Goal: Task Accomplishment & Management: Use online tool/utility

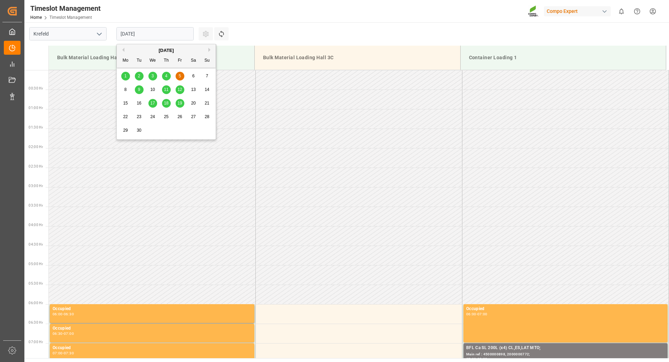
click at [181, 31] on input "05.09.2025" at bounding box center [154, 33] width 77 height 13
click at [124, 91] on span "8" at bounding box center [125, 89] width 2 height 5
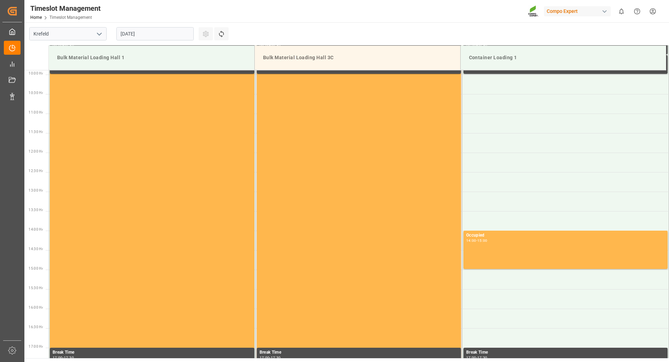
scroll to position [246, 0]
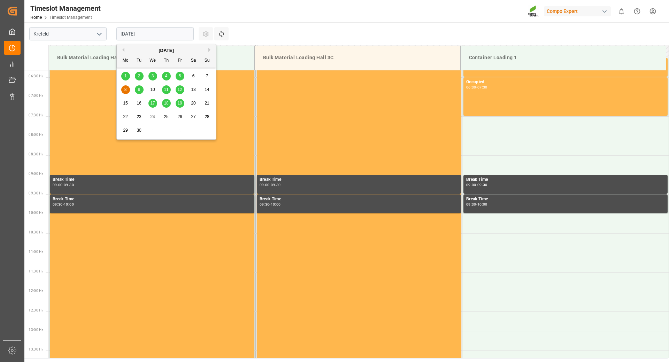
click at [156, 33] on input "[DATE]" at bounding box center [154, 33] width 77 height 13
click at [139, 88] on span "9" at bounding box center [139, 89] width 2 height 5
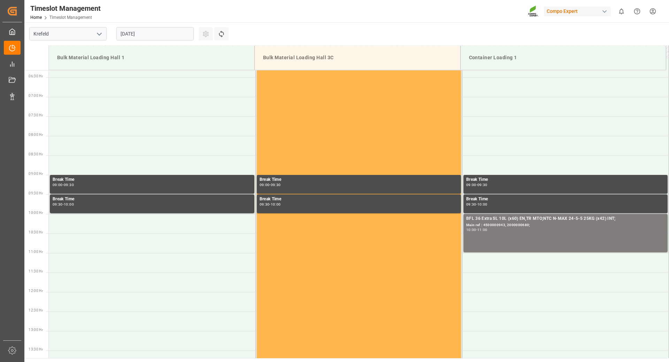
click at [163, 33] on input "09.09.2025" at bounding box center [154, 33] width 77 height 13
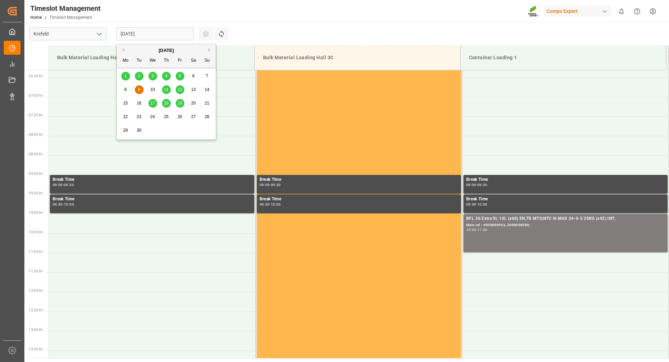
click at [154, 91] on span "10" at bounding box center [152, 89] width 5 height 5
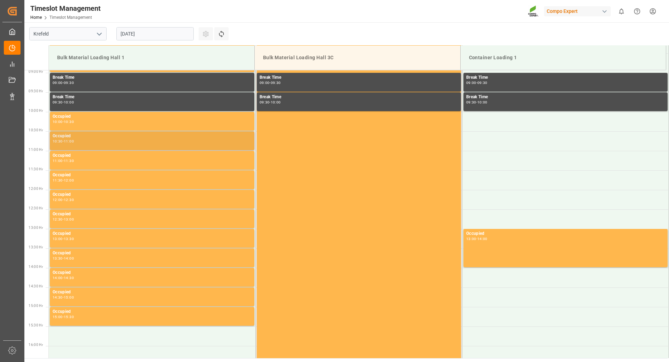
scroll to position [488, 0]
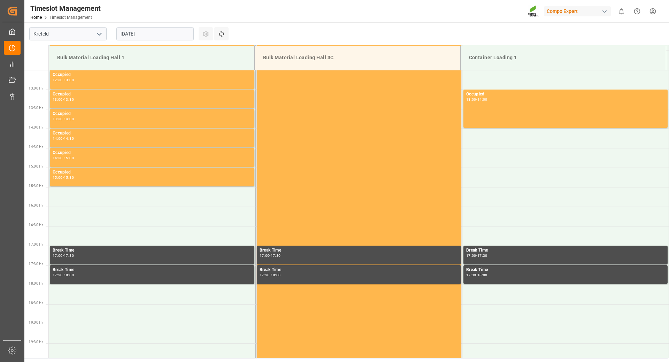
click at [173, 33] on input "10.09.2025" at bounding box center [154, 33] width 77 height 13
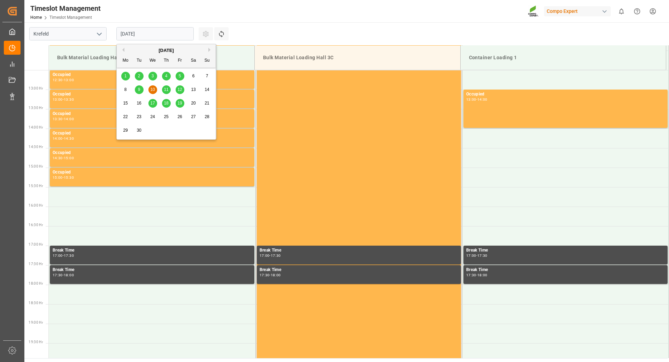
click at [139, 93] on div "9" at bounding box center [139, 90] width 9 height 8
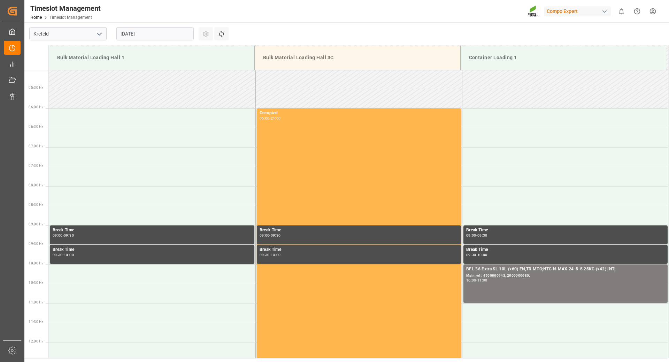
scroll to position [0, 0]
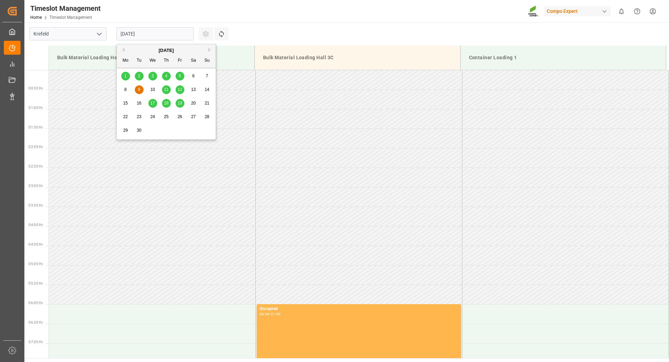
click at [165, 36] on input "09.09.2025" at bounding box center [154, 33] width 77 height 13
click at [127, 91] on div "8" at bounding box center [125, 90] width 9 height 8
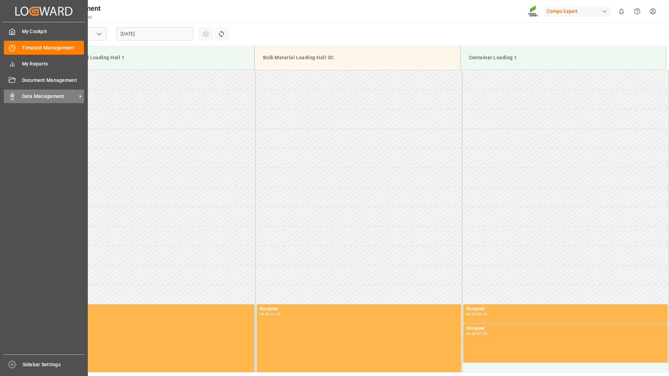
click at [34, 94] on span "Data Management" at bounding box center [49, 96] width 55 height 7
click at [34, 96] on span "Data Management" at bounding box center [49, 96] width 55 height 7
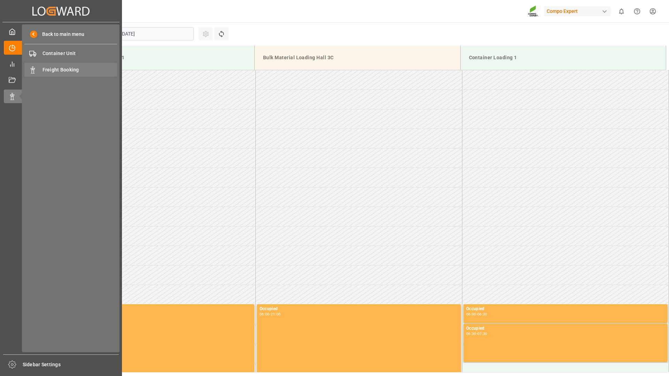
click at [57, 70] on span "Freight Booking" at bounding box center [79, 69] width 75 height 7
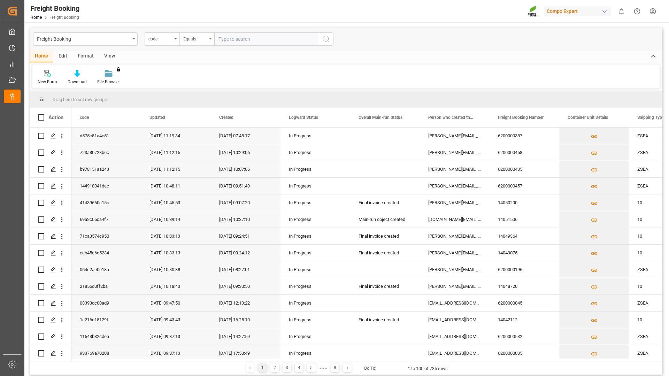
click at [209, 39] on div "Equals" at bounding box center [196, 38] width 35 height 13
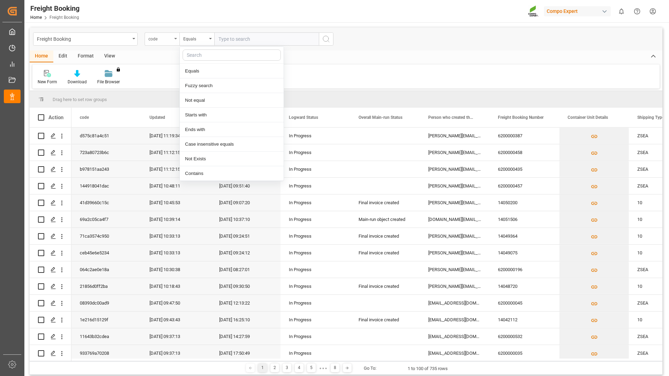
click at [161, 38] on div "code" at bounding box center [160, 38] width 24 height 8
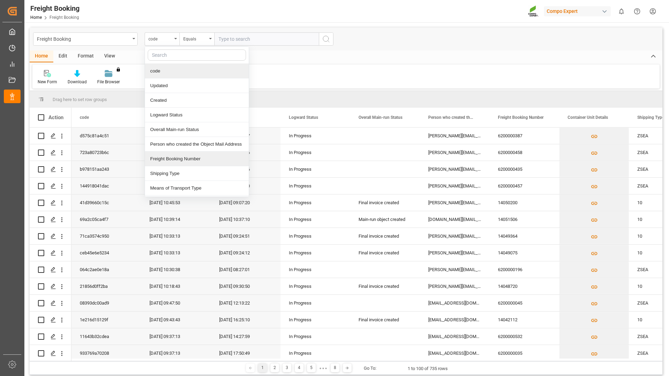
click at [163, 160] on div "Freight Booking Number" at bounding box center [197, 159] width 104 height 15
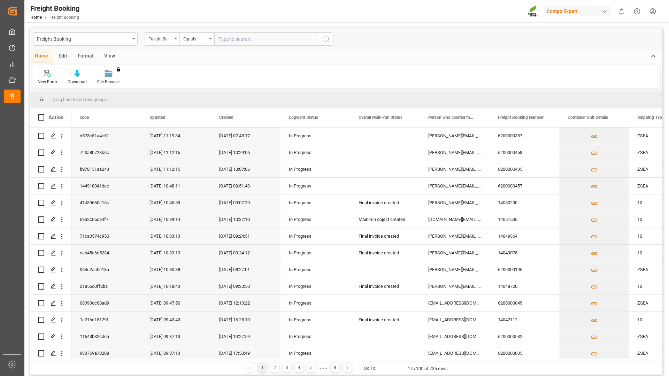
click at [226, 40] on input "text" at bounding box center [266, 38] width 104 height 13
type input "6200000465"
click at [324, 40] on circle "search button" at bounding box center [326, 39] width 6 height 6
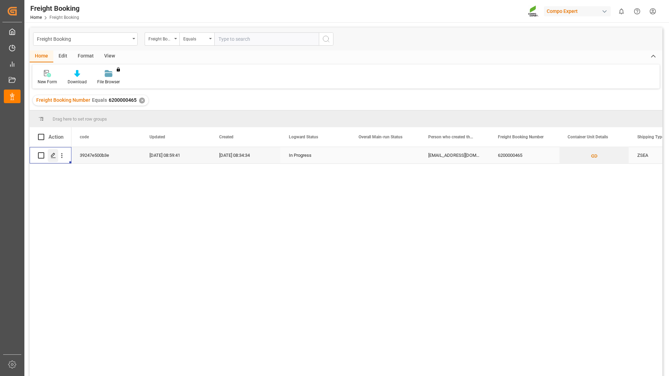
click at [52, 156] on polygon "Press SPACE to select this row." at bounding box center [52, 154] width 3 height 3
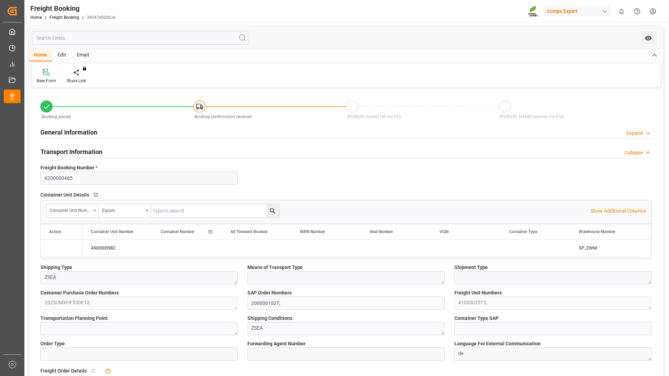
type input "CNTAO"
type input "0"
type input "11480"
type input "26.08.2025 01:00"
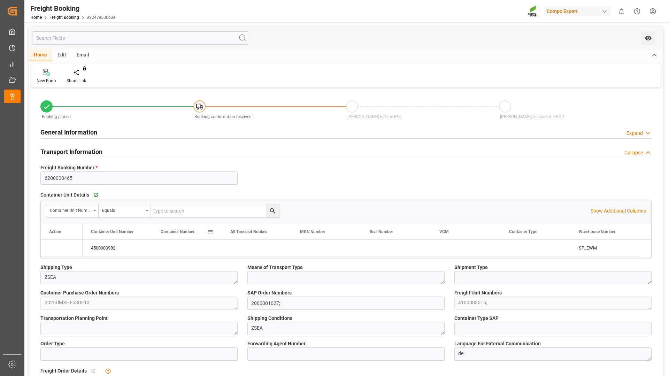
type input "13.08.2025 08:34"
type input "13.08.2025 08:59"
click at [53, 247] on icon "Press SPACE to select this row." at bounding box center [56, 248] width 6 height 6
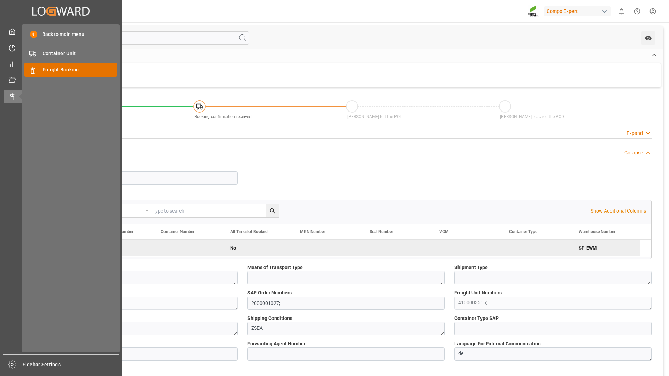
click at [58, 69] on span "Freight Booking" at bounding box center [79, 69] width 75 height 7
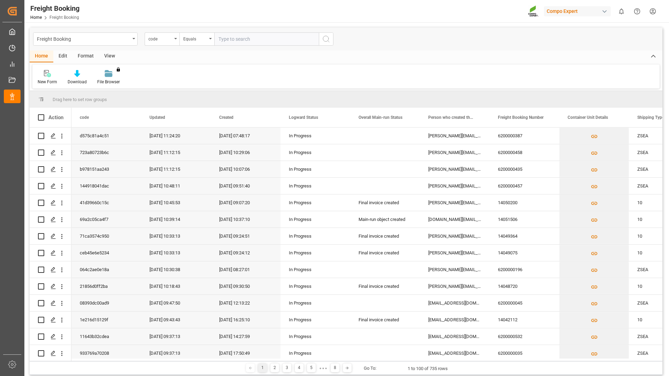
click at [174, 41] on div "code" at bounding box center [162, 38] width 35 height 13
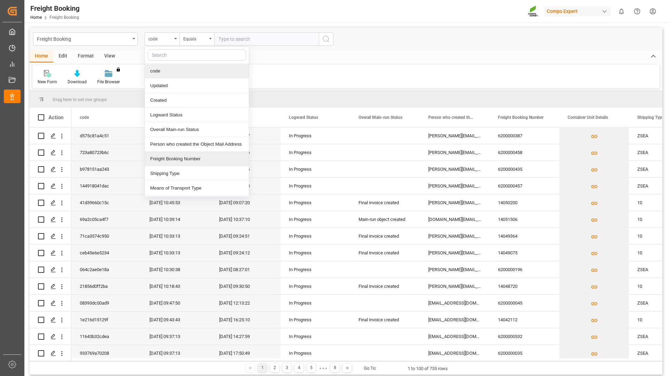
drag, startPoint x: 168, startPoint y: 158, endPoint x: 170, endPoint y: 150, distance: 8.0
click at [168, 158] on div "Freight Booking Number" at bounding box center [197, 159] width 104 height 15
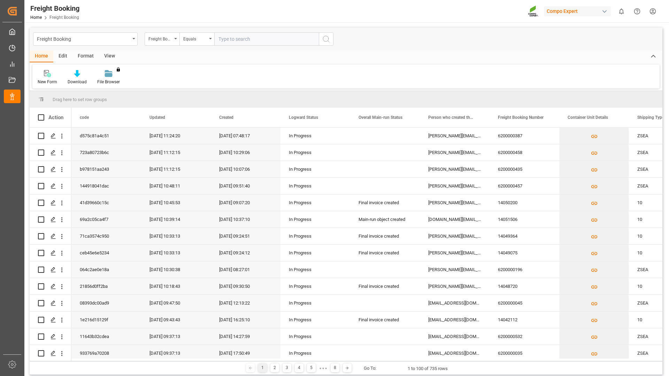
click at [227, 40] on input "text" at bounding box center [266, 38] width 104 height 13
type input "6200000487"
drag, startPoint x: 326, startPoint y: 38, endPoint x: 303, endPoint y: 77, distance: 46.2
click at [326, 38] on icon "search button" at bounding box center [326, 39] width 8 height 8
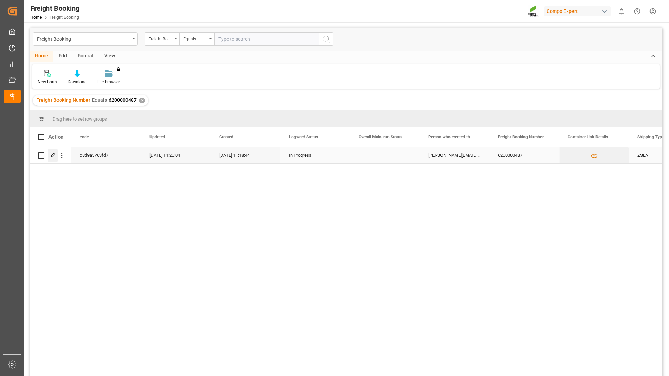
click at [53, 155] on icon "Press SPACE to select this row." at bounding box center [54, 156] width 6 height 6
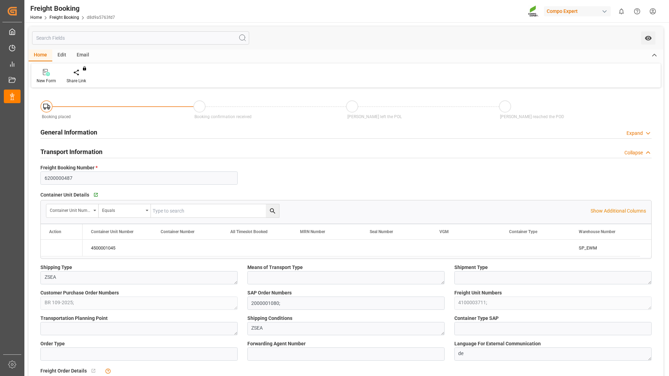
type input "BRPNG"
type input "0"
type input "21520.8"
type input "05.09.2025 01:00"
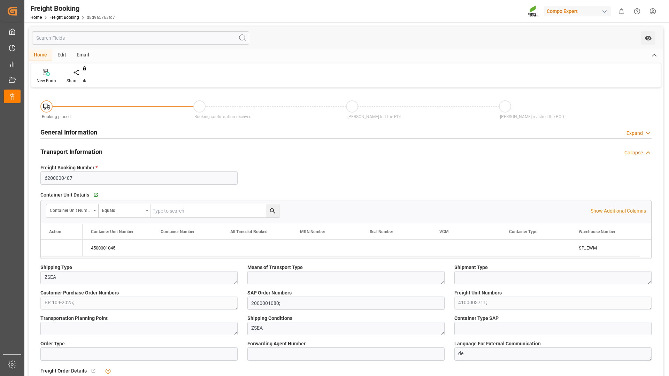
type input "18.08.2025 11:18"
click at [55, 247] on icon "Press SPACE to select this row." at bounding box center [55, 247] width 7 height 7
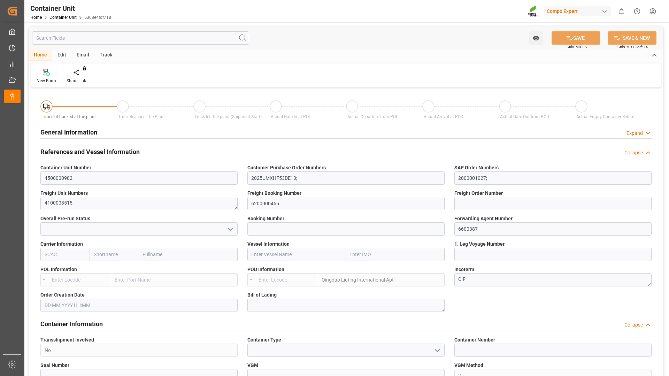
type input "CNTAO"
type input "0"
type input "11480"
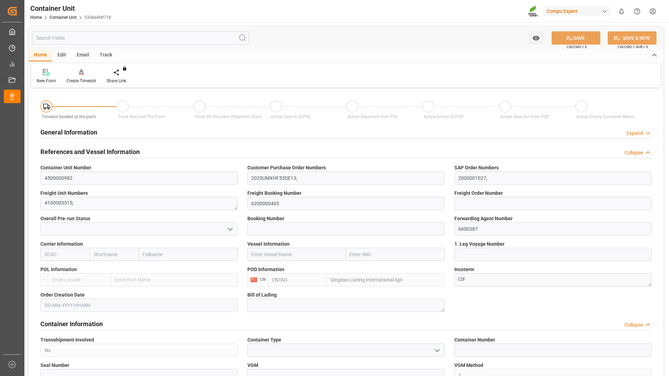
type input "26.08.2025"
click at [78, 74] on div at bounding box center [82, 72] width 30 height 7
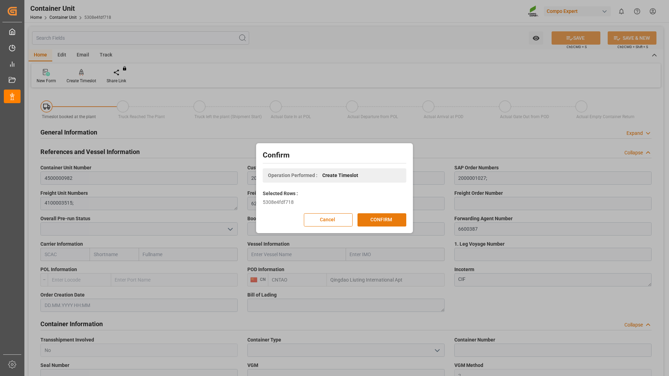
click at [365, 223] on button "CONFIRM" at bounding box center [381, 219] width 49 height 13
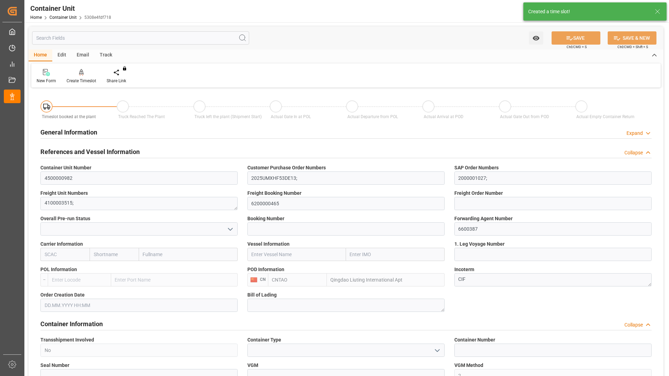
type input "CNTAO"
type input "0"
type input "11480"
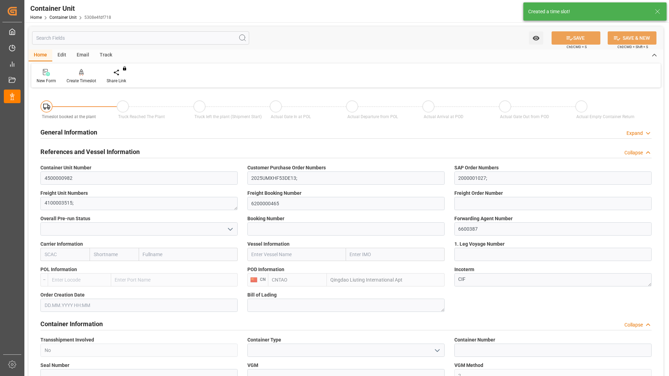
type input "26.08.2025"
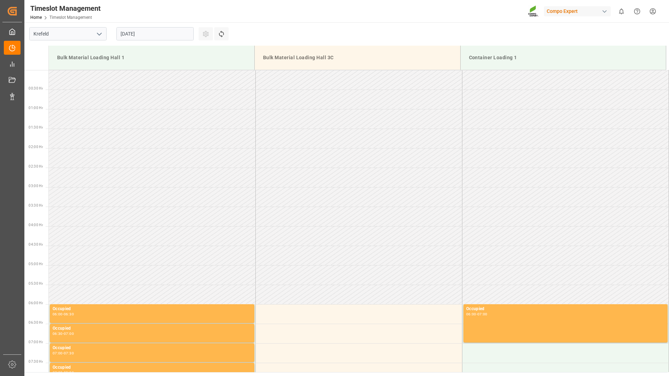
click at [163, 31] on input "[DATE]" at bounding box center [154, 33] width 77 height 13
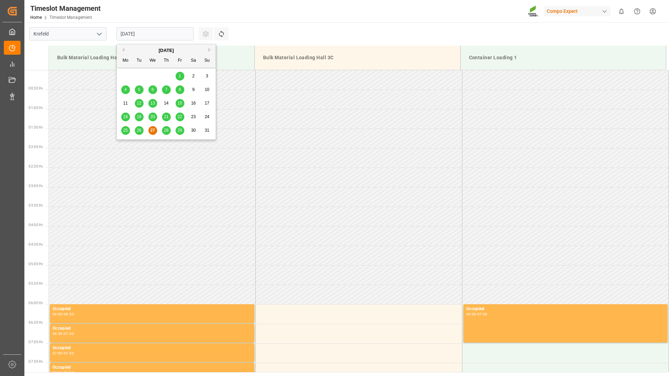
click at [208, 49] on div "[DATE]" at bounding box center [166, 50] width 99 height 7
click at [209, 49] on button "Next Month" at bounding box center [210, 50] width 4 height 4
click at [126, 91] on span "8" at bounding box center [125, 89] width 2 height 5
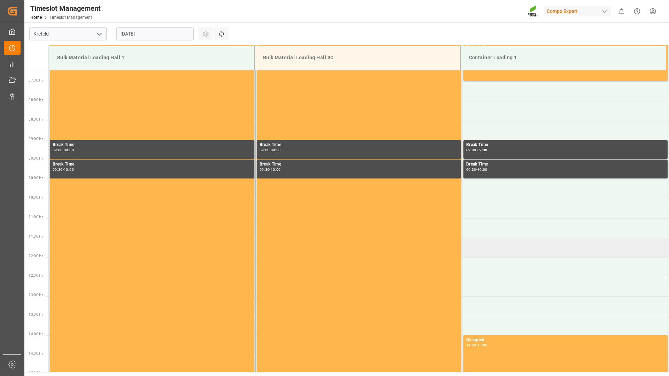
scroll to position [142, 0]
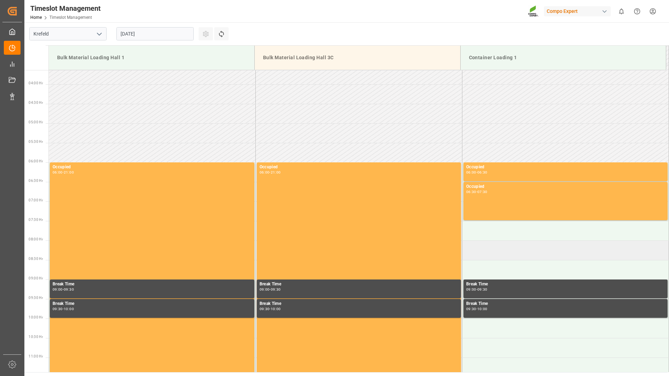
click at [475, 249] on td at bounding box center [565, 250] width 207 height 20
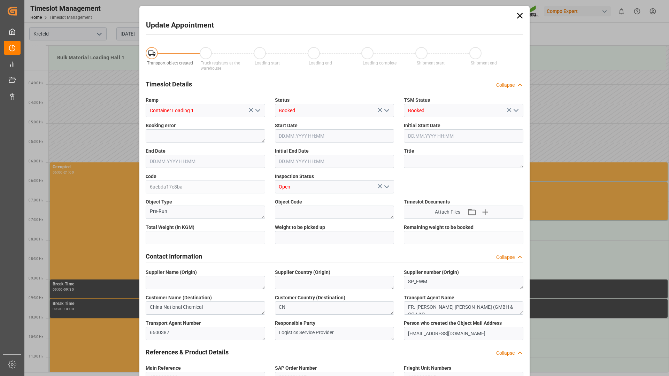
type input "11480"
type input "0"
type input "08.09.2025 08:00"
type input "08.09.2025 08:30"
type input "27.08.2025 09:20"
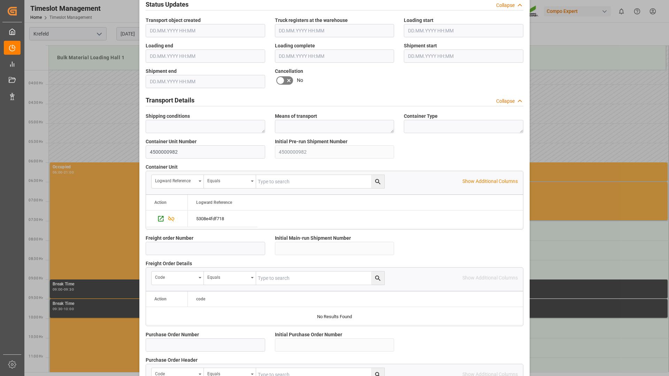
scroll to position [544, 0]
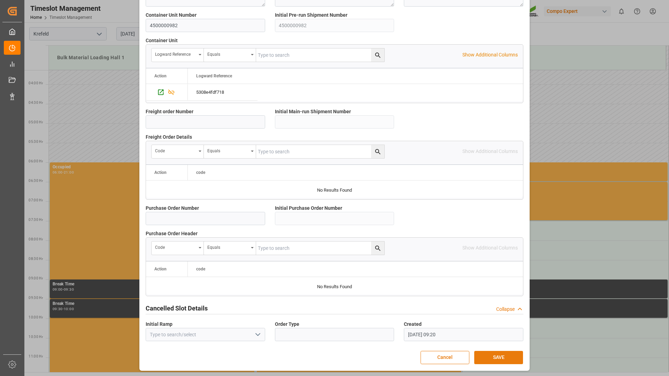
click at [490, 356] on button "SAVE" at bounding box center [498, 357] width 49 height 13
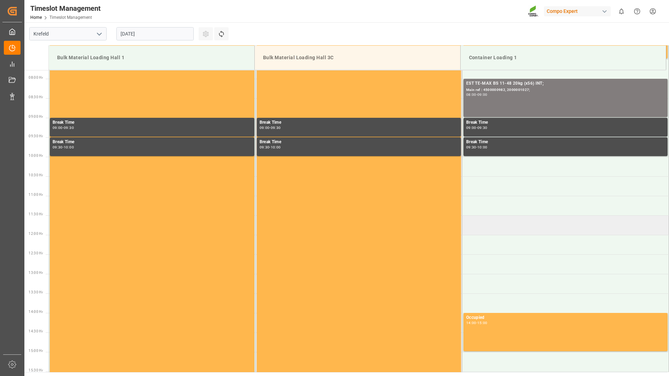
scroll to position [234, 0]
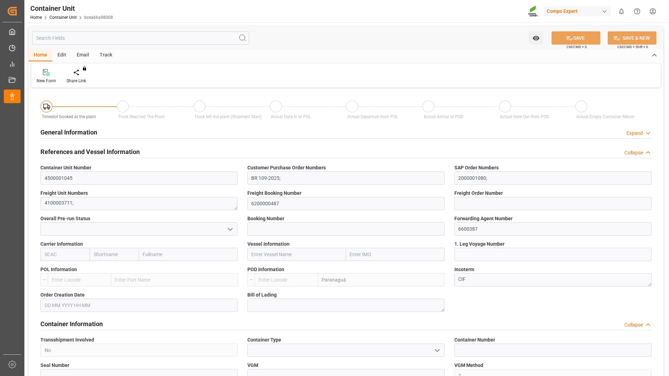
type input "BRPNG"
type input "0"
type input "21520.8"
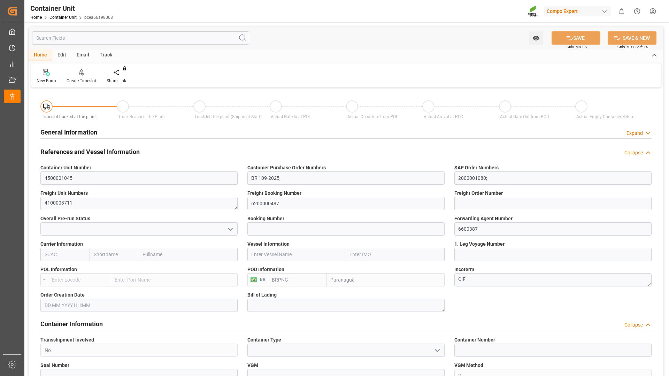
type input "05.09.2025"
click at [84, 78] on div "Create Timeslot" at bounding box center [82, 81] width 30 height 6
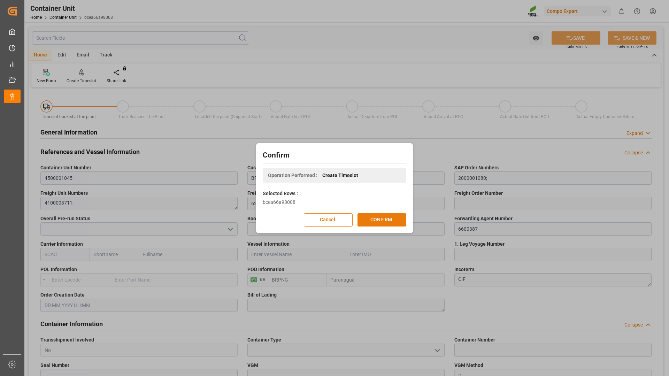
click at [373, 222] on button "CONFIRM" at bounding box center [381, 219] width 49 height 13
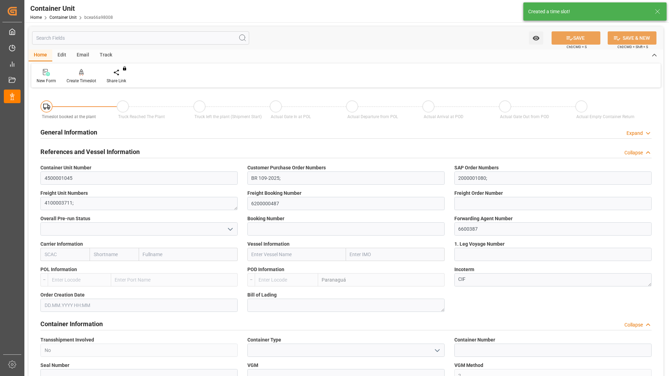
type input "BRPNG"
type input "0"
type input "21520.8"
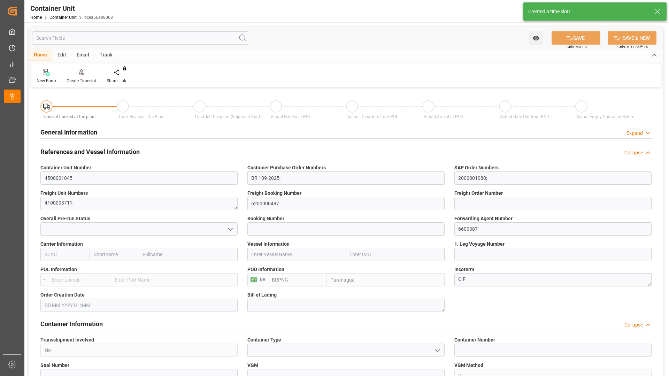
type input "05.09.2025"
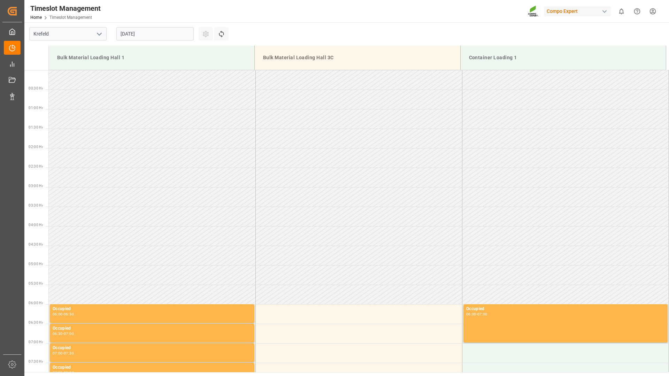
scroll to position [386, 0]
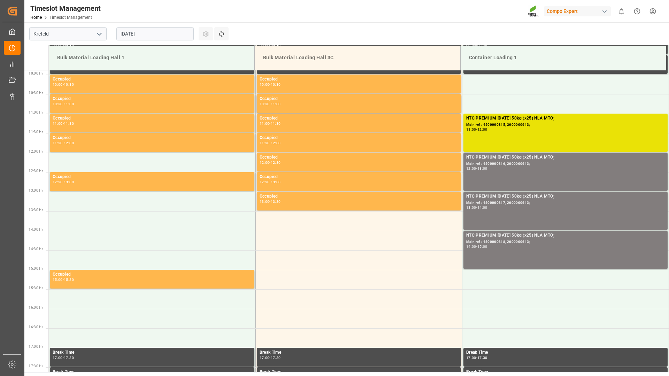
click at [173, 33] on input "[DATE]" at bounding box center [154, 33] width 77 height 13
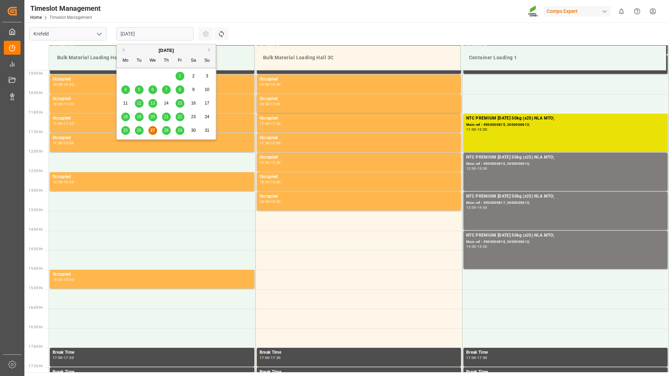
click at [208, 51] on button "Next Month" at bounding box center [210, 50] width 4 height 4
click at [124, 92] on div "8" at bounding box center [125, 90] width 9 height 8
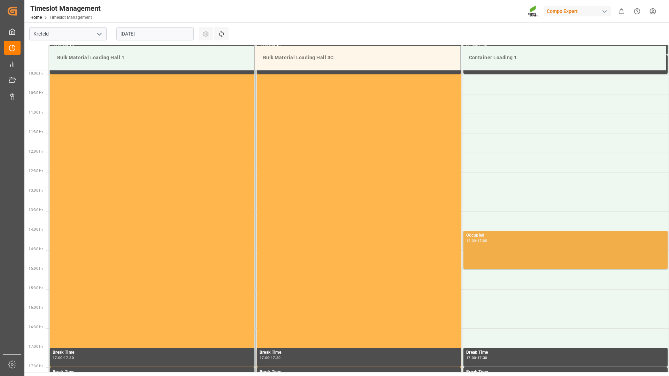
scroll to position [351, 0]
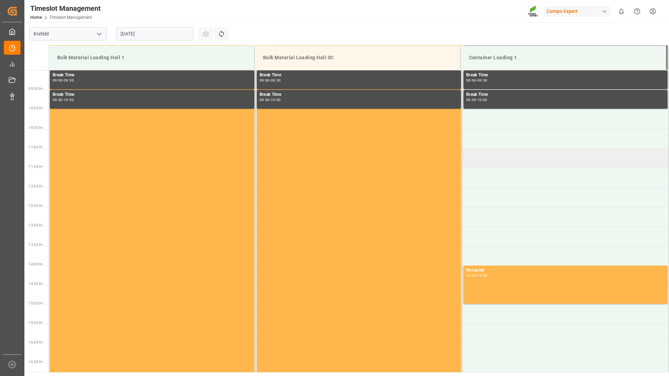
click at [482, 160] on td at bounding box center [565, 158] width 207 height 20
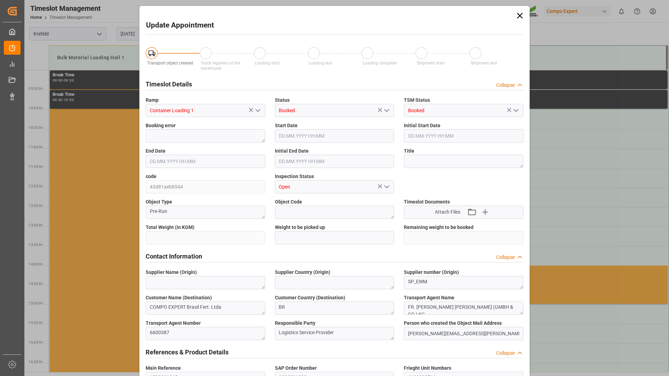
type input "21520.8"
type input "0"
type input "[DATE] 11:00"
type input "[DATE] 11:30"
type input "[DATE] 09:27"
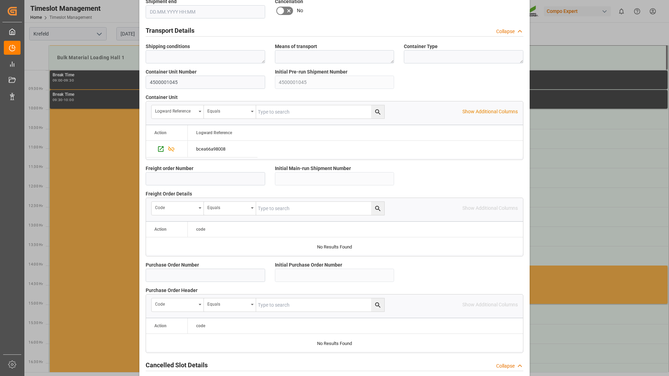
scroll to position [544, 0]
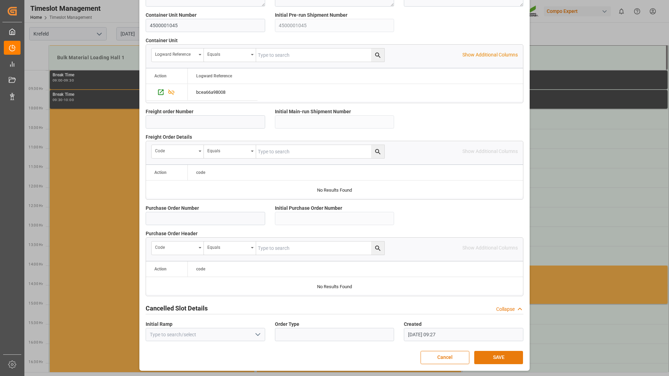
click at [489, 358] on button "SAVE" at bounding box center [498, 357] width 49 height 13
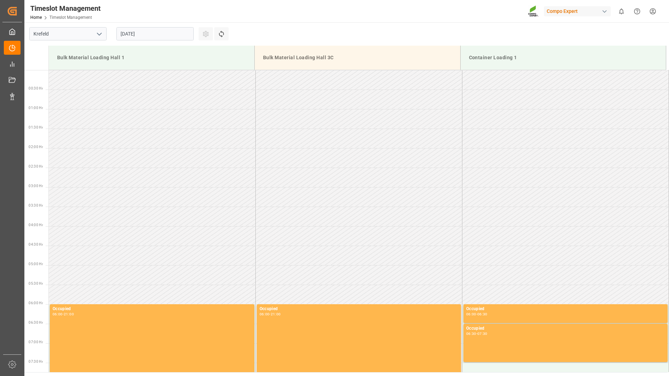
scroll to position [139, 0]
